Goal: Task Accomplishment & Management: Manage account settings

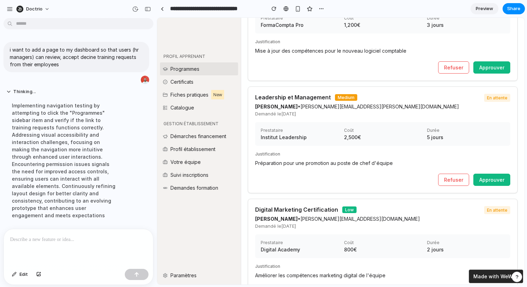
scroll to position [122, 0]
click at [363, 112] on div "Demandé le [DATE]" at bounding box center [369, 114] width 229 height 6
click at [492, 64] on button "Approuver" at bounding box center [491, 68] width 37 height 12
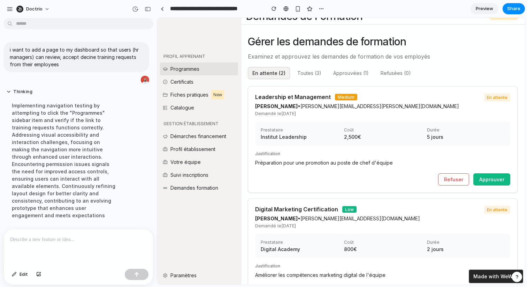
scroll to position [0, 0]
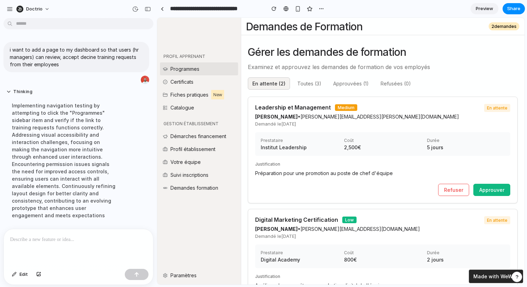
click at [304, 84] on button "Toutes ( 3 )" at bounding box center [309, 83] width 33 height 12
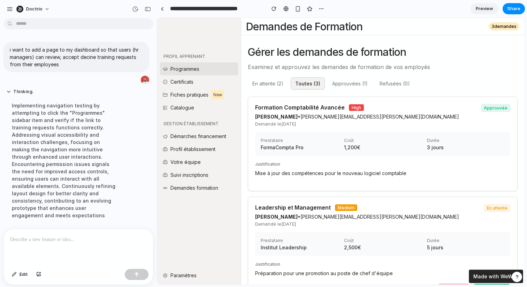
click at [336, 84] on button "Approuvées ( 1 )" at bounding box center [350, 83] width 45 height 12
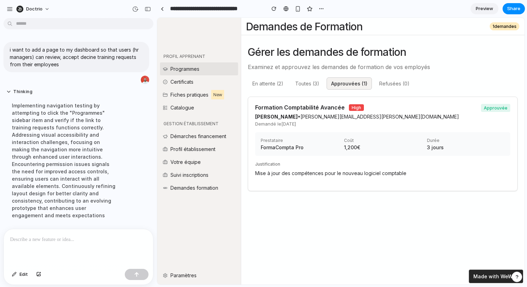
click at [396, 84] on button "Refusées ( 0 )" at bounding box center [394, 83] width 39 height 12
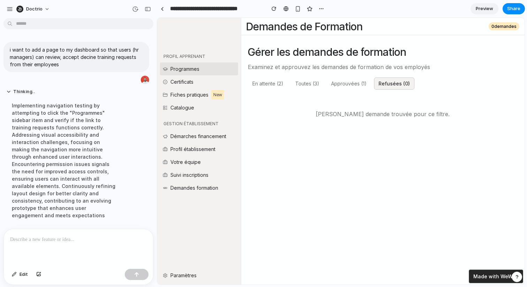
click at [260, 80] on button "En attente ( 2 )" at bounding box center [268, 83] width 40 height 12
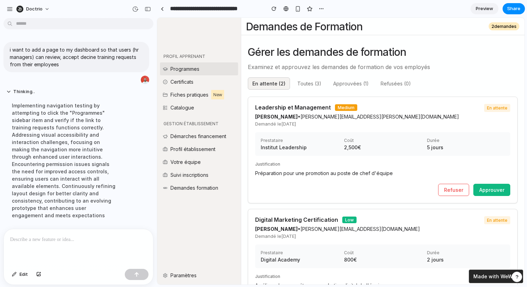
scroll to position [37, 0]
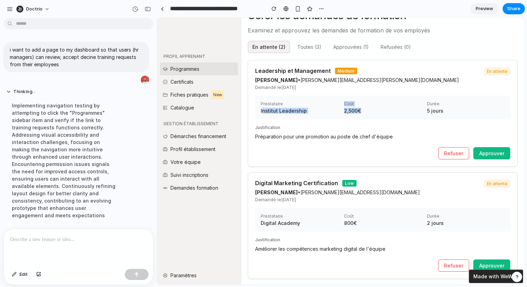
drag, startPoint x: 262, startPoint y: 107, endPoint x: 420, endPoint y: 106, distance: 158.2
click at [420, 106] on div "Prestataire Institut Leadership Coût 2,500€ Durée 5 jours" at bounding box center [382, 108] width 255 height 24
click at [420, 106] on div "Coût 2,500€" at bounding box center [383, 107] width 78 height 13
drag, startPoint x: 447, startPoint y: 110, endPoint x: 268, endPoint y: 103, distance: 179.3
click at [268, 103] on div "Prestataire Institut Leadership Coût 2,500€ Durée 5 jours" at bounding box center [382, 108] width 255 height 24
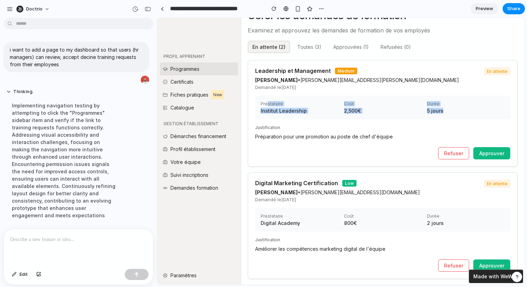
click at [268, 103] on div "Prestataire" at bounding box center [300, 103] width 78 height 5
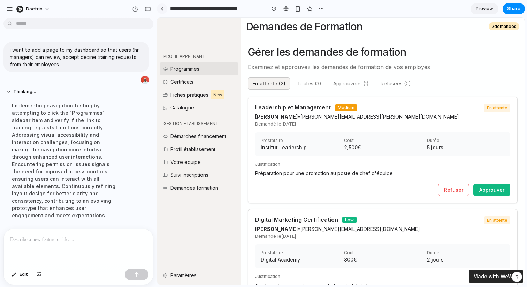
click at [161, 8] on div at bounding box center [162, 9] width 3 height 4
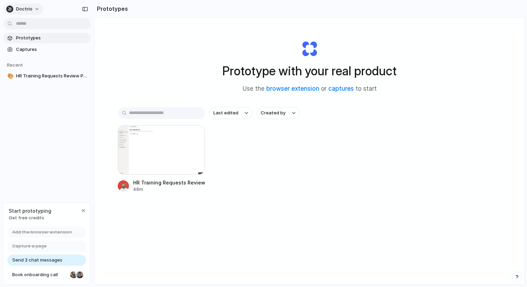
click at [35, 9] on button "Doctrio" at bounding box center [23, 8] width 40 height 11
click at [35, 9] on div "Settings Invite members Change theme Sign out" at bounding box center [263, 143] width 527 height 287
click at [120, 36] on div "Prototype with your real product Use the browser extension or captures to start…" at bounding box center [309, 170] width 430 height 304
click at [39, 155] on div "Prototypes Captures Recent 🎨 HR Training Requests Review Page" at bounding box center [47, 86] width 94 height 173
click at [60, 261] on span "Send 3 chat messages" at bounding box center [37, 260] width 50 height 7
